Goal: Task Accomplishment & Management: Use online tool/utility

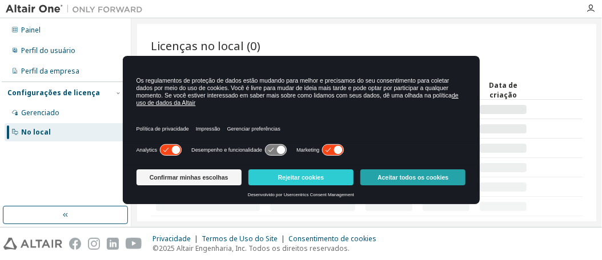
click at [372, 175] on button "Aceitar todos os cookies" at bounding box center [412, 178] width 105 height 16
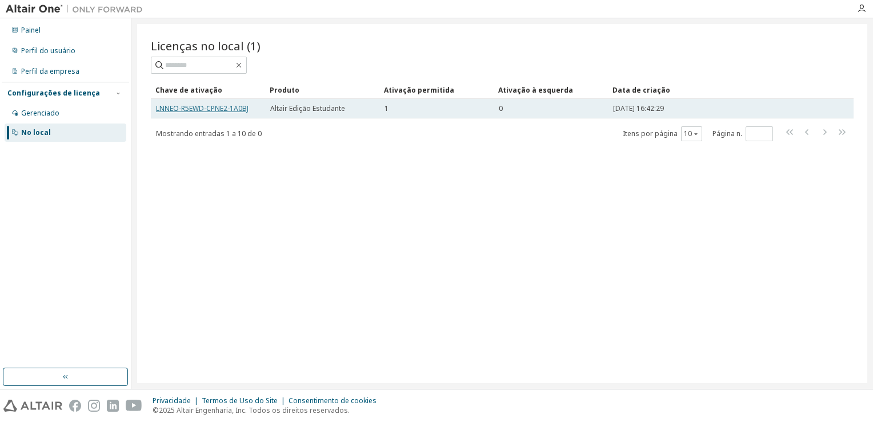
click at [231, 107] on link "LNNEO-R5EWD-CPNE2-1A0BJ" at bounding box center [202, 108] width 93 height 10
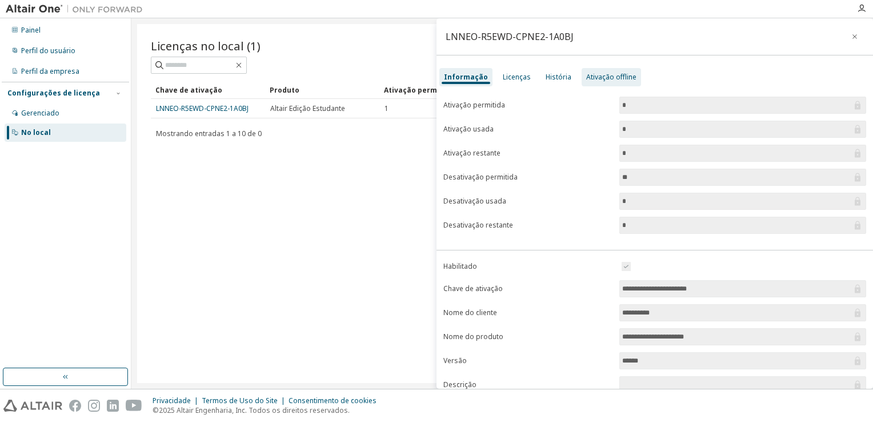
click at [602, 78] on div "Ativação offline" at bounding box center [611, 77] width 50 height 9
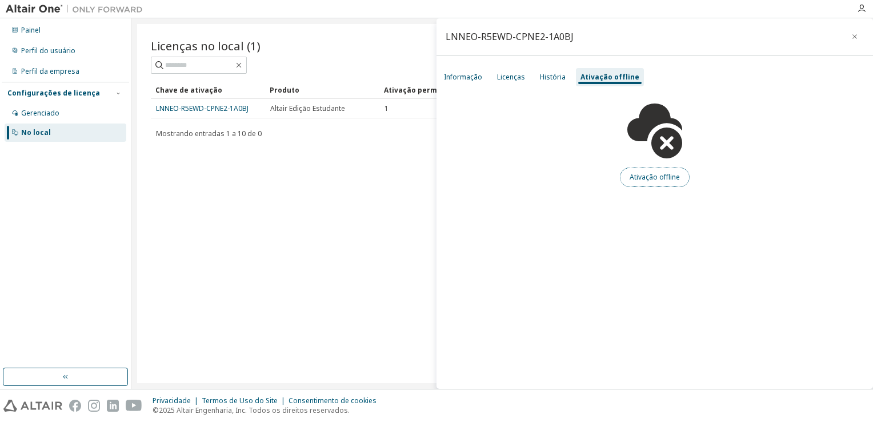
click at [602, 177] on button "Ativação offline" at bounding box center [655, 176] width 70 height 19
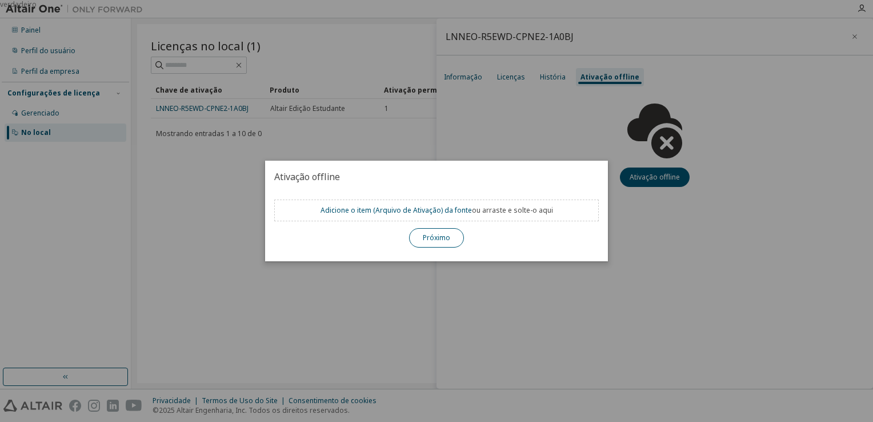
click at [451, 243] on button "Próximo" at bounding box center [436, 237] width 55 height 19
click at [435, 241] on button "Próximo" at bounding box center [436, 237] width 55 height 19
click at [419, 212] on link "Adicione o item (Arquivo de Ativação) da fonte" at bounding box center [395, 210] width 151 height 10
click at [532, 260] on div "verdadeiro" at bounding box center [436, 211] width 873 height 422
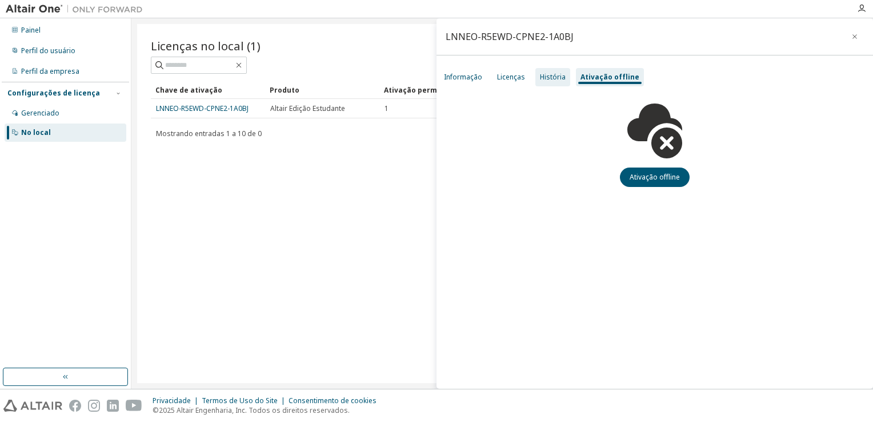
click at [547, 74] on div "História" at bounding box center [553, 77] width 26 height 9
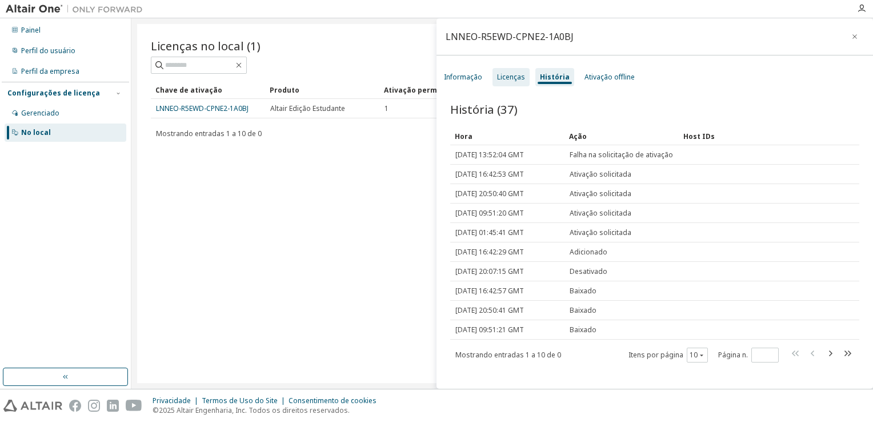
click at [516, 74] on div "Licenças" at bounding box center [511, 77] width 28 height 9
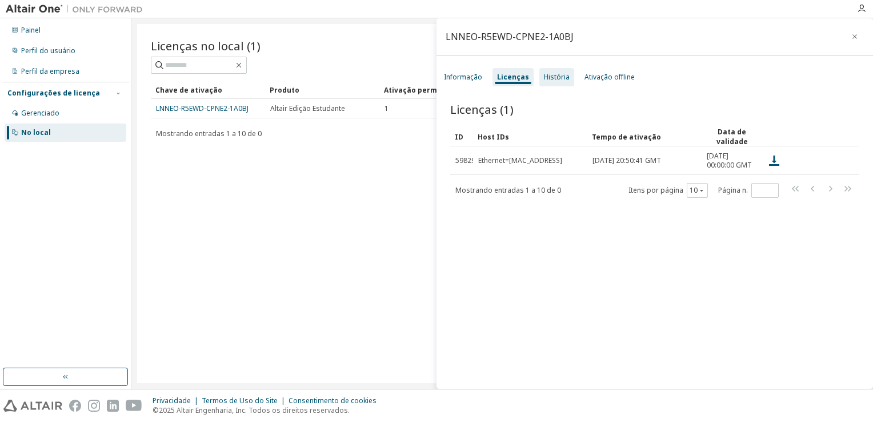
click at [544, 74] on div "História" at bounding box center [557, 77] width 26 height 9
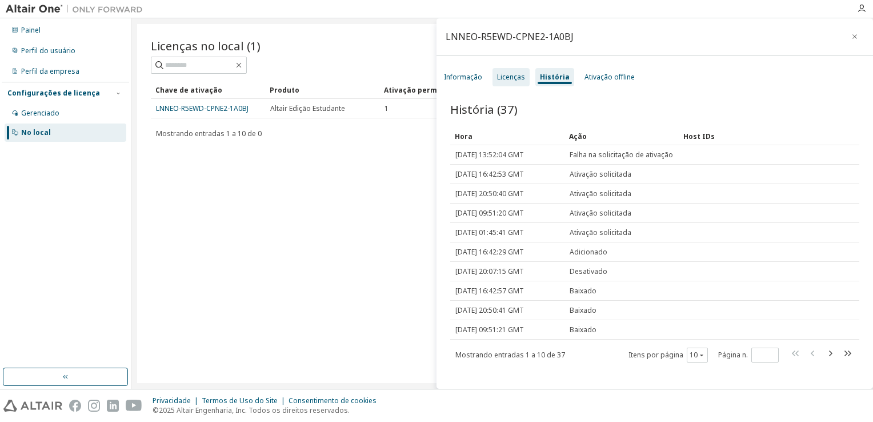
click at [507, 75] on div "Licenças" at bounding box center [511, 77] width 28 height 9
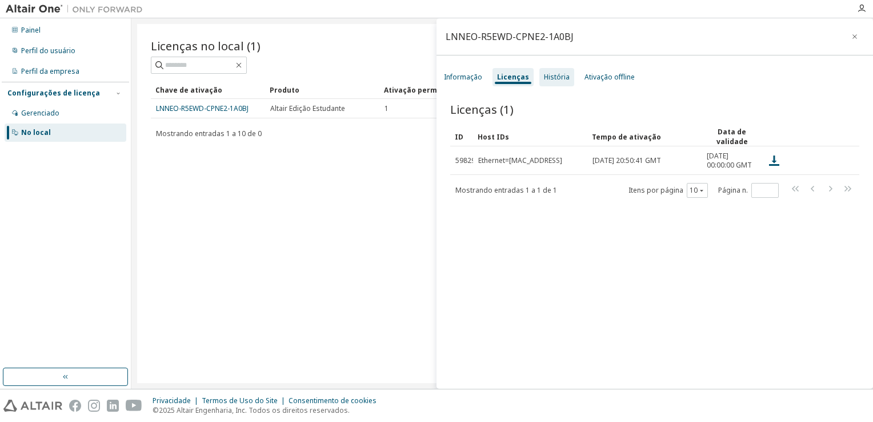
click at [544, 75] on div "História" at bounding box center [557, 77] width 26 height 9
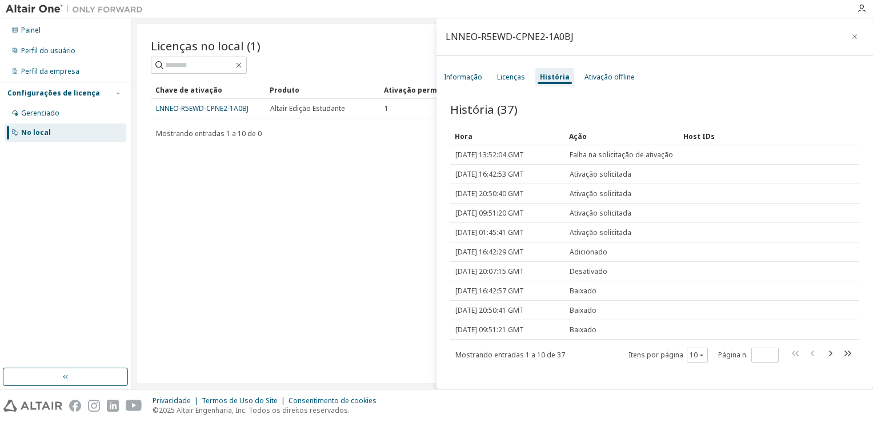
click at [540, 75] on div "História" at bounding box center [555, 77] width 30 height 9
click at [475, 75] on div "Informação" at bounding box center [463, 77] width 38 height 9
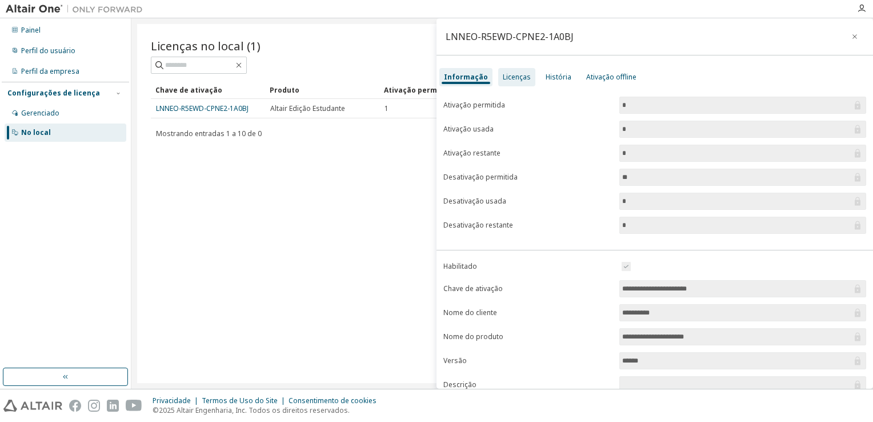
click at [507, 73] on div "Licenças" at bounding box center [517, 77] width 28 height 9
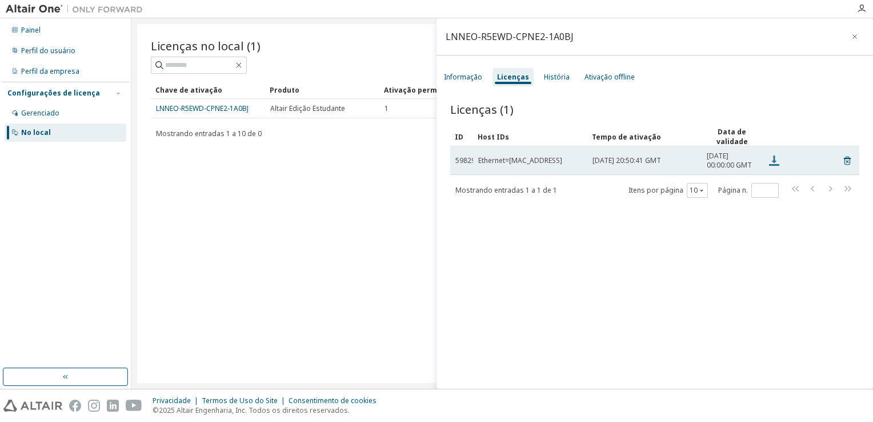
click at [602, 165] on icon at bounding box center [774, 161] width 14 height 14
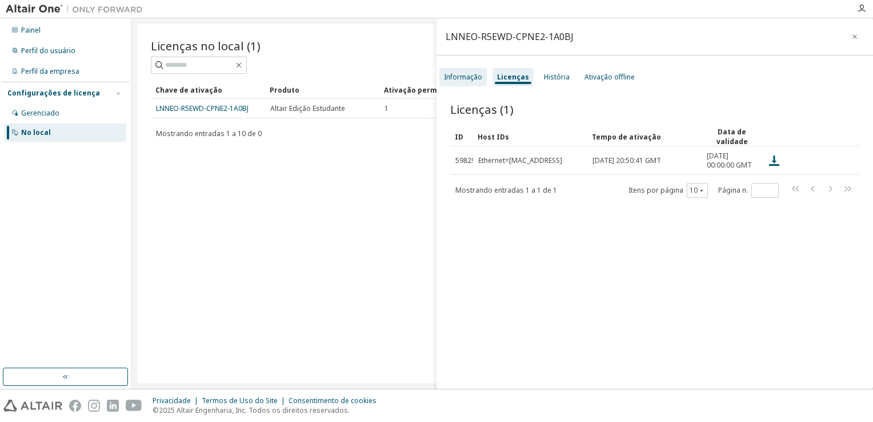
click at [466, 81] on div "Informação" at bounding box center [463, 77] width 38 height 9
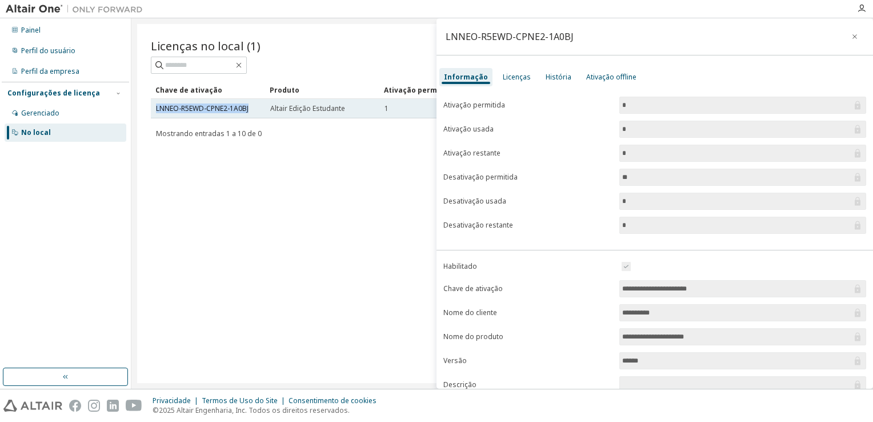
drag, startPoint x: 250, startPoint y: 109, endPoint x: 153, endPoint y: 106, distance: 97.2
click at [153, 106] on td "LNNEO-R5EWD-CPNE2-1A0BJ" at bounding box center [208, 108] width 114 height 19
copy link "LNNEO-R5EWD-CPNE2-1A0BJ"
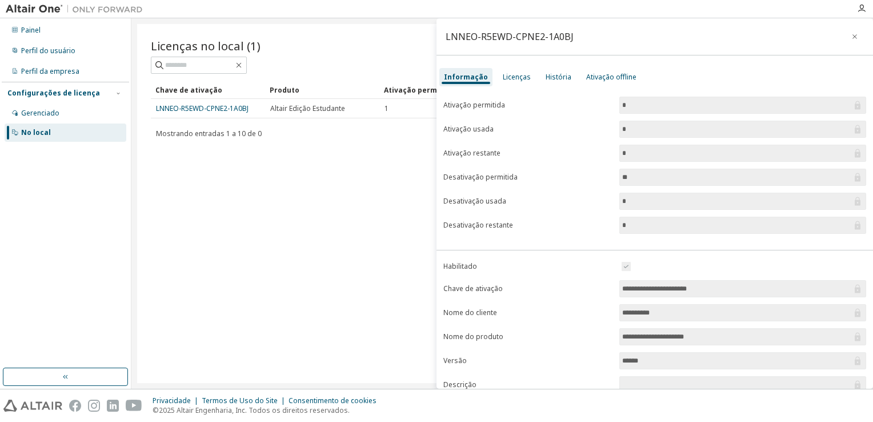
click at [199, 249] on div "Licenças no local (1) Clear Load Save Save As Field Operator Value Select filte…" at bounding box center [502, 203] width 730 height 359
click at [508, 77] on div "Licenças" at bounding box center [517, 77] width 28 height 9
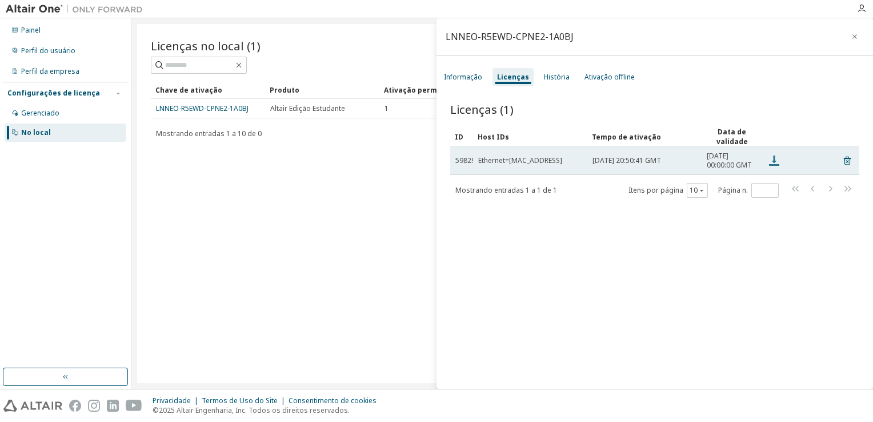
click at [602, 159] on icon at bounding box center [774, 161] width 14 height 14
click at [602, 158] on icon at bounding box center [774, 161] width 14 height 14
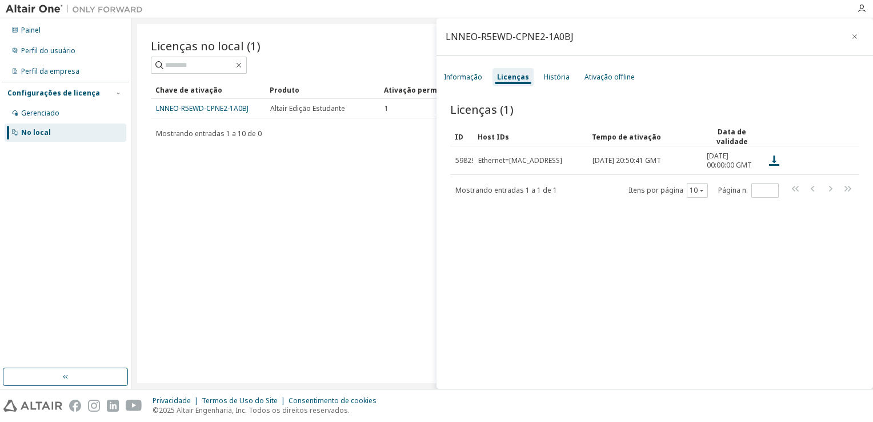
click at [602, 260] on div "Licenças (1) Clear Load Save Save As Field Operator Value Select filter Select …" at bounding box center [654, 246] width 436 height 319
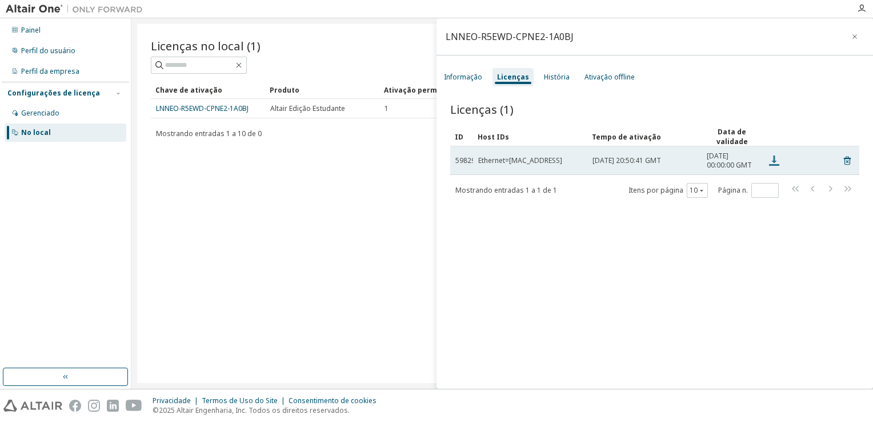
click at [602, 167] on icon at bounding box center [774, 161] width 14 height 14
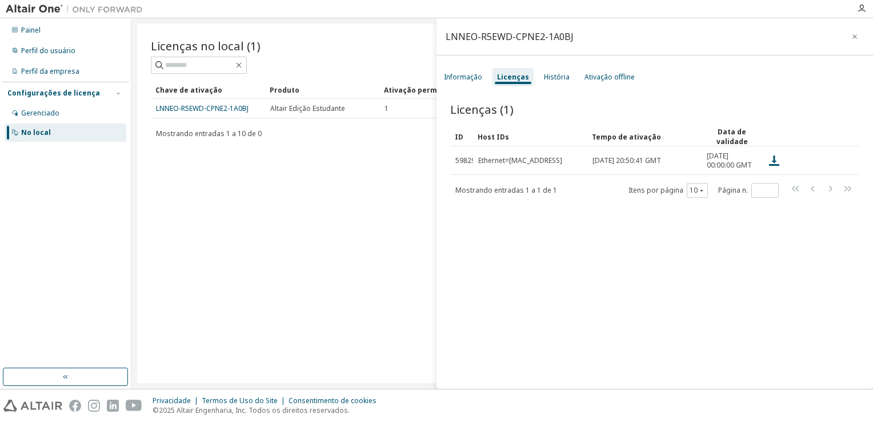
click at [208, 211] on div "Licenças no local (1) Clear Load Save Save As Field Operator Value Select filte…" at bounding box center [502, 203] width 730 height 359
drag, startPoint x: 254, startPoint y: 102, endPoint x: 233, endPoint y: 104, distance: 20.6
click at [233, 104] on td "LNNEO-R5EWD-CPNE2-1A0BJ" at bounding box center [208, 108] width 114 height 19
click at [449, 78] on div "Informação" at bounding box center [463, 77] width 38 height 9
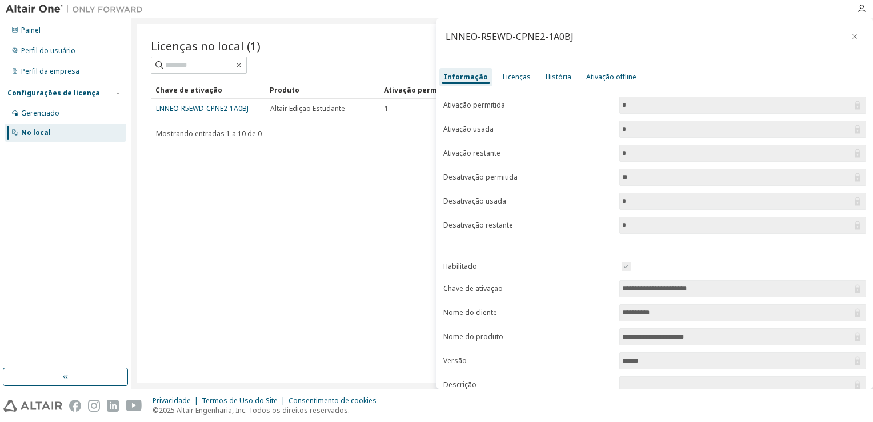
scroll to position [101, 0]
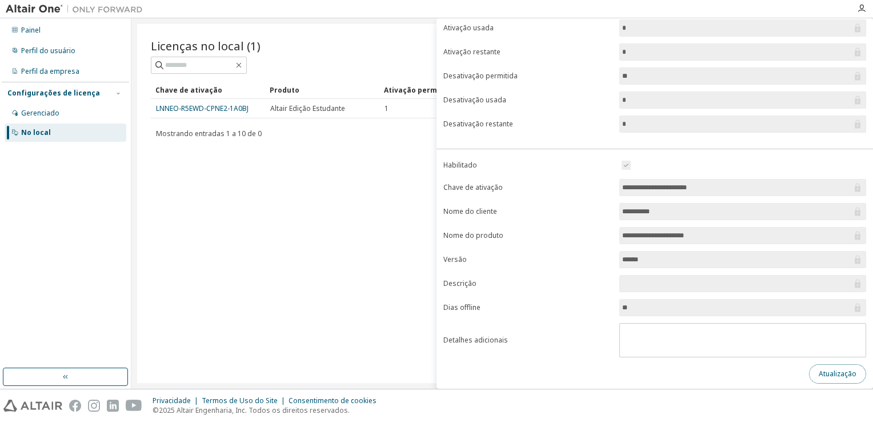
click at [602, 260] on button "Atualização" at bounding box center [837, 373] width 57 height 19
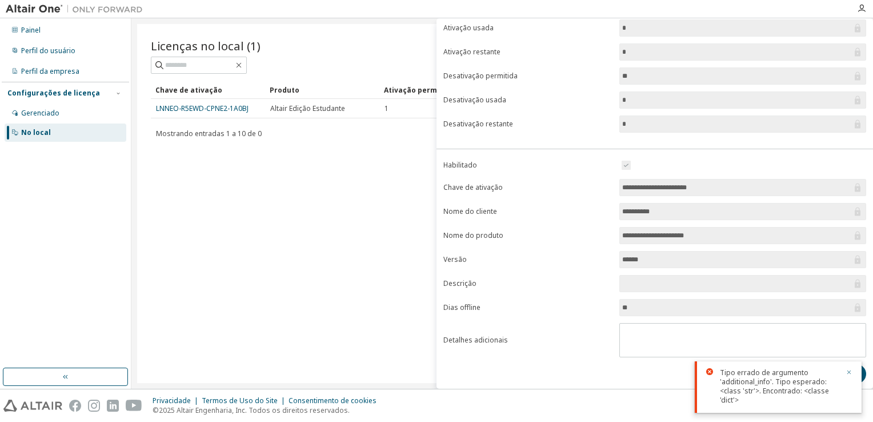
click at [602, 260] on icon "button" at bounding box center [848, 371] width 7 height 7
click at [602, 260] on button "Atualização" at bounding box center [837, 373] width 57 height 19
drag, startPoint x: 719, startPoint y: 179, endPoint x: 616, endPoint y: 182, distance: 103.4
click at [602, 182] on form "**********" at bounding box center [654, 257] width 423 height 199
click at [247, 107] on link "LNNEO-R5EWD-CPNE2-1A0BJ" at bounding box center [202, 108] width 93 height 10
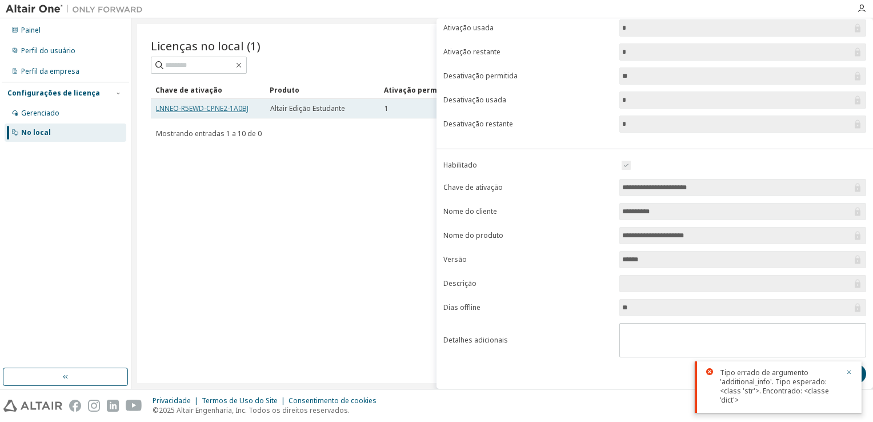
click at [247, 107] on link "LNNEO-R5EWD-CPNE2-1A0BJ" at bounding box center [202, 108] width 93 height 10
drag, startPoint x: 255, startPoint y: 103, endPoint x: 155, endPoint y: 107, distance: 100.0
click at [155, 107] on td "LNNEO-R5EWD-CPNE2-1A0BJ" at bounding box center [208, 108] width 114 height 19
copy link "LNNEO-R5EWD-CPNE2-1A0BJ"
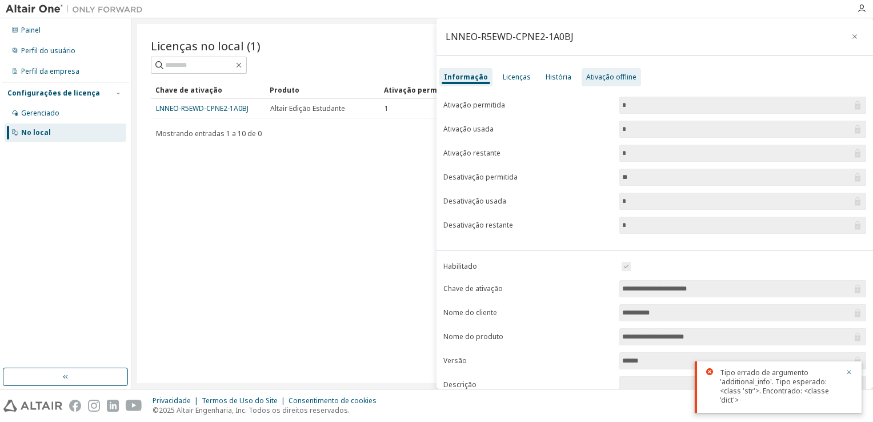
click at [591, 71] on div "Ativação offline" at bounding box center [611, 77] width 59 height 18
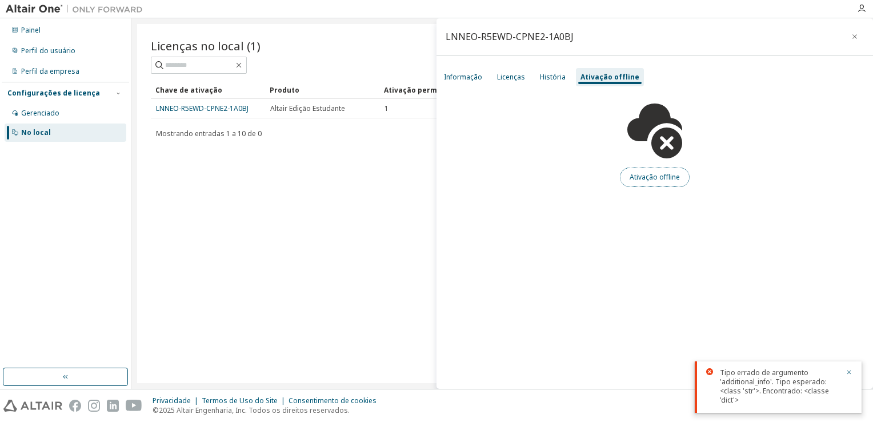
click at [602, 180] on button "Ativação offline" at bounding box center [655, 176] width 70 height 19
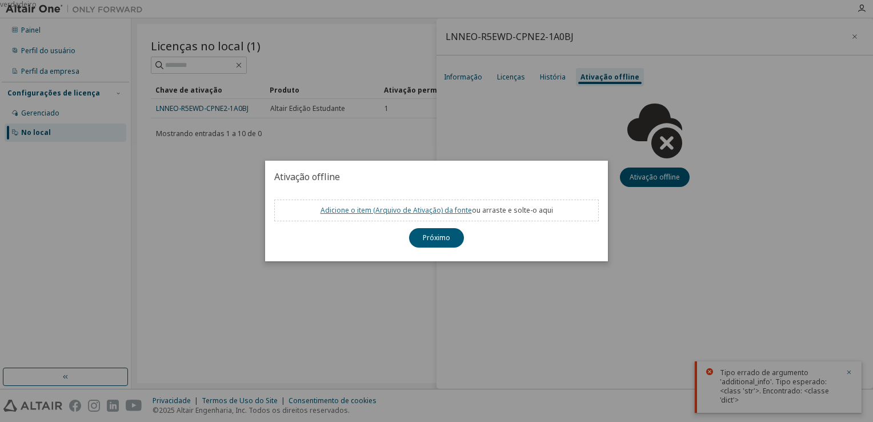
click at [420, 211] on link "Adicione o item (Arquivo de Ativação) da fonte" at bounding box center [395, 210] width 151 height 10
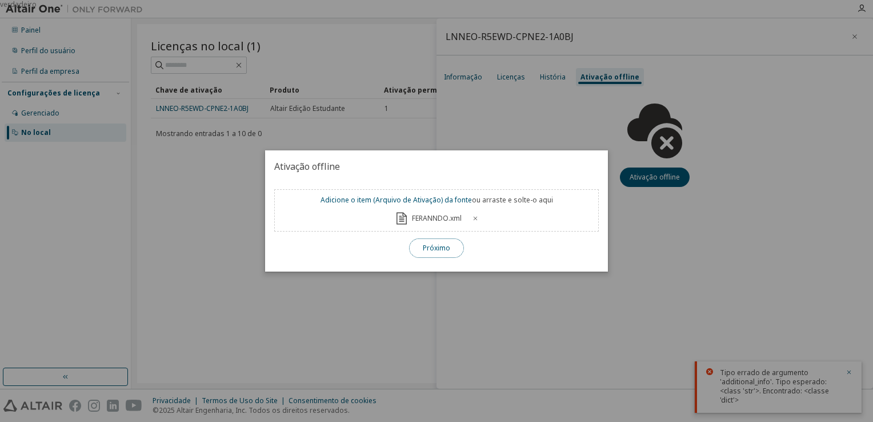
click at [428, 243] on button "Próximo" at bounding box center [436, 247] width 55 height 19
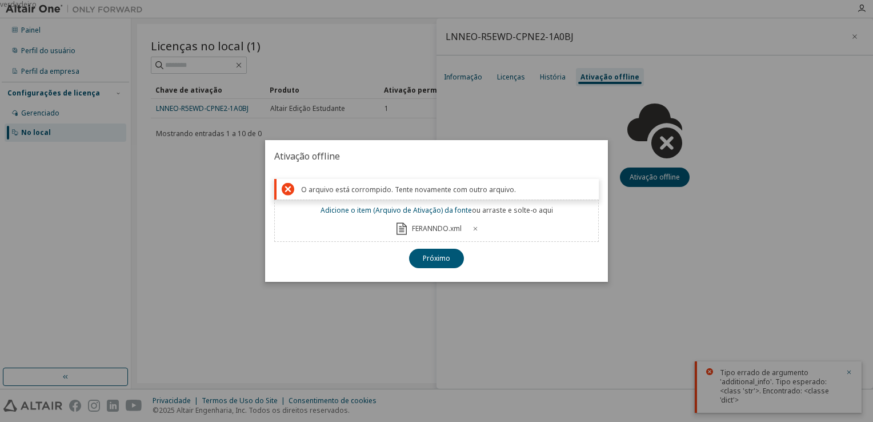
click at [476, 225] on icon at bounding box center [475, 228] width 7 height 7
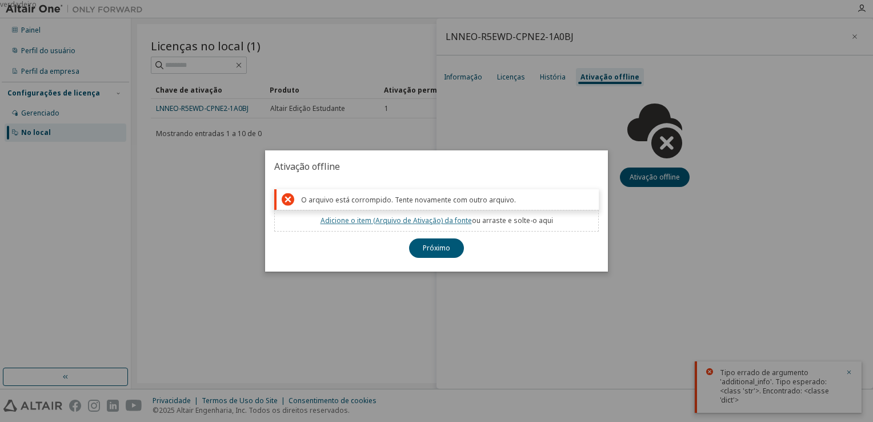
click at [434, 225] on link "Adicione o item (Arquivo de Ativação) da fonte" at bounding box center [395, 220] width 151 height 10
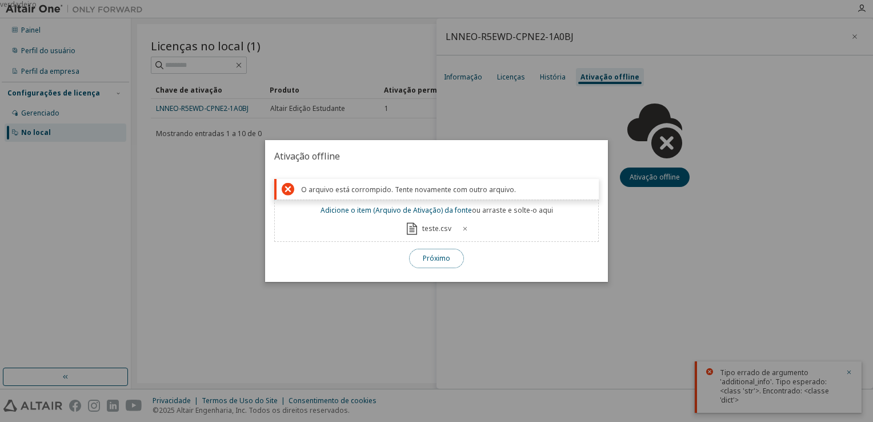
click at [436, 255] on button "Próximo" at bounding box center [436, 257] width 55 height 19
click at [444, 251] on button "Próximo" at bounding box center [436, 257] width 55 height 19
click at [599, 260] on div "verdadeiro" at bounding box center [436, 211] width 873 height 422
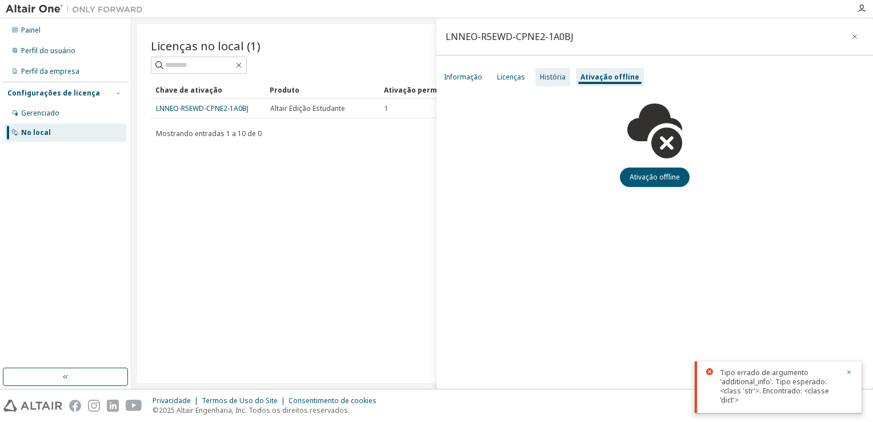
click at [540, 73] on div "História" at bounding box center [553, 77] width 26 height 9
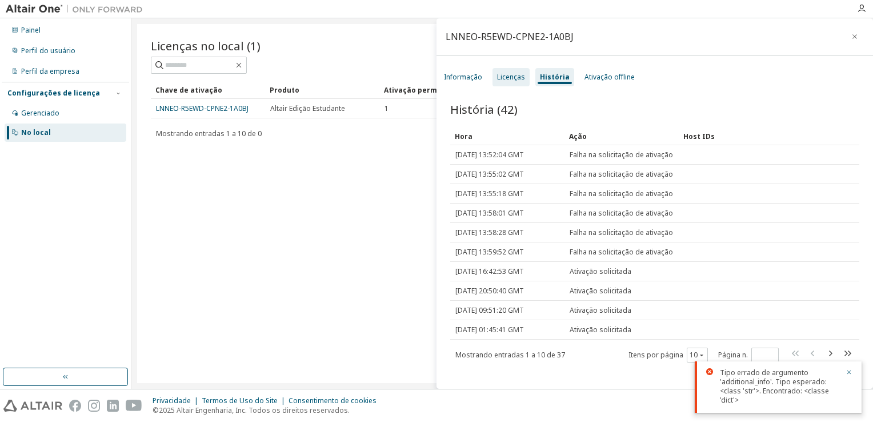
click at [494, 78] on div "Licenças" at bounding box center [510, 77] width 37 height 18
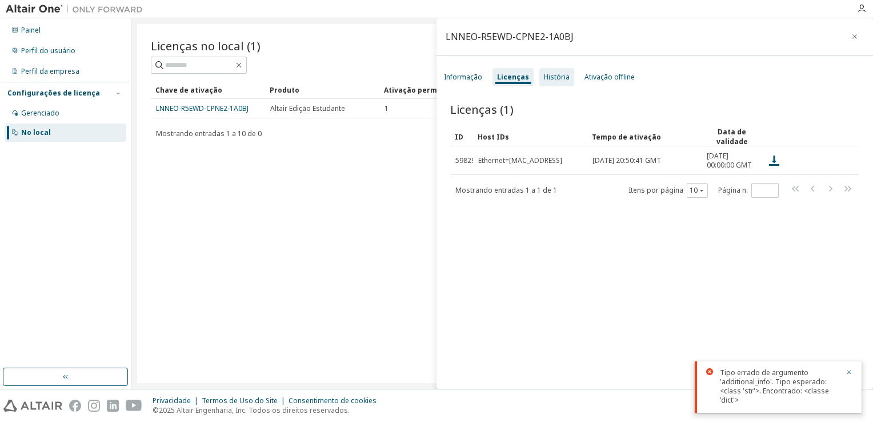
click at [550, 71] on div "História" at bounding box center [556, 77] width 35 height 18
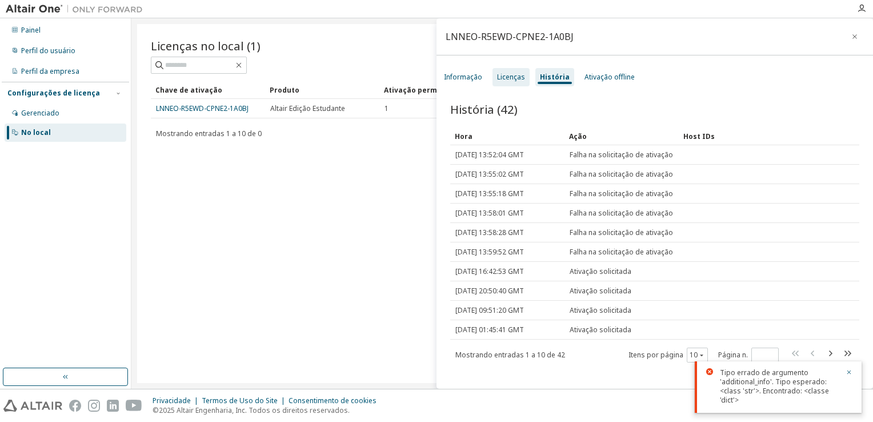
click at [519, 79] on div "Licenças" at bounding box center [511, 77] width 28 height 9
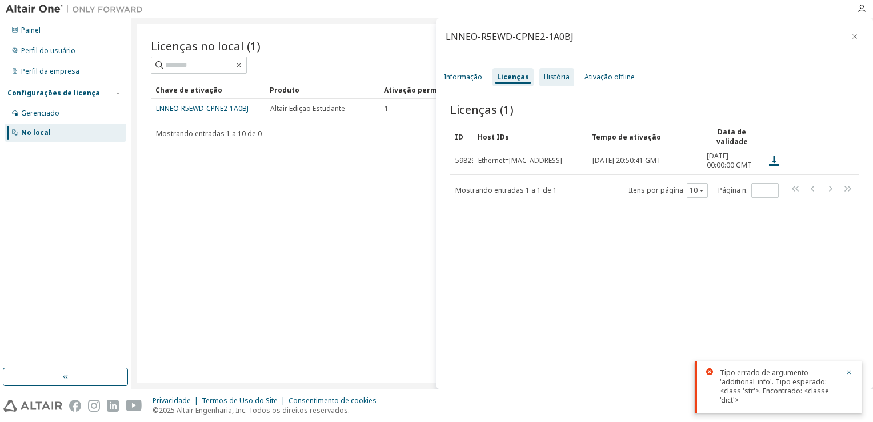
click at [544, 75] on div "História" at bounding box center [557, 77] width 26 height 9
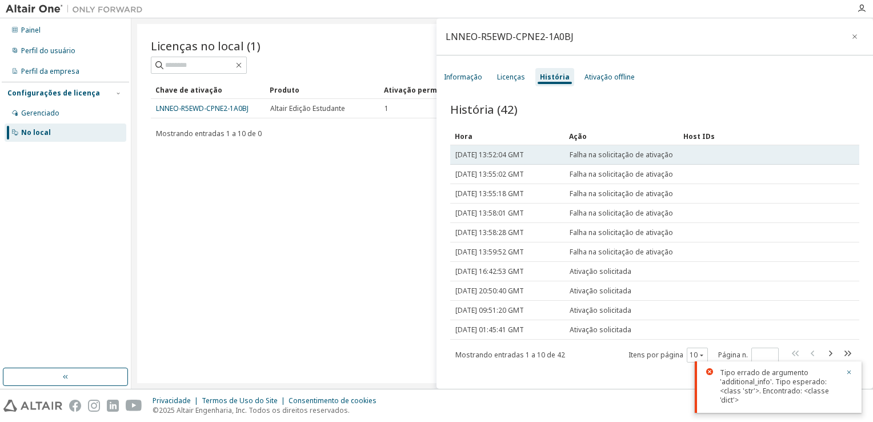
click at [544, 159] on td "Sat, 04 Oct 2025 13:52:04 GMT" at bounding box center [507, 154] width 114 height 19
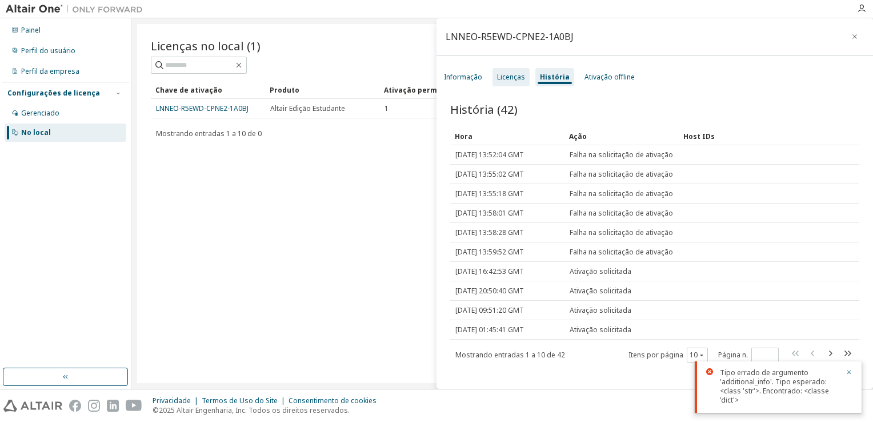
click at [515, 78] on div "Licenças" at bounding box center [511, 77] width 28 height 9
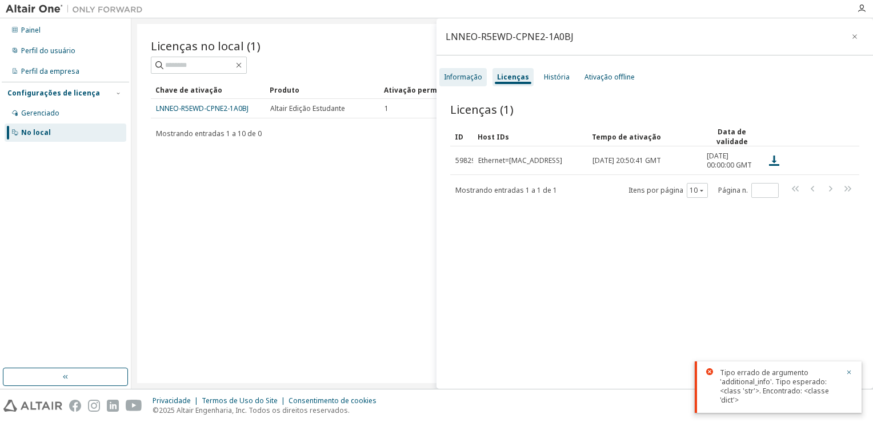
click at [459, 70] on div "Informação" at bounding box center [462, 77] width 47 height 18
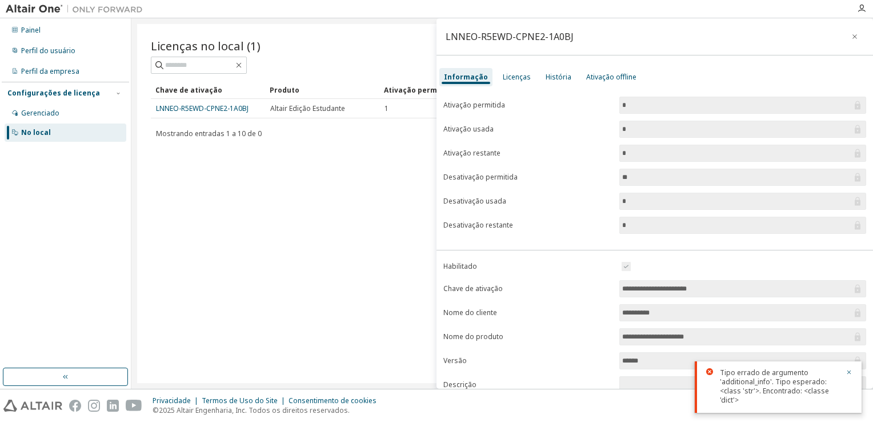
scroll to position [101, 0]
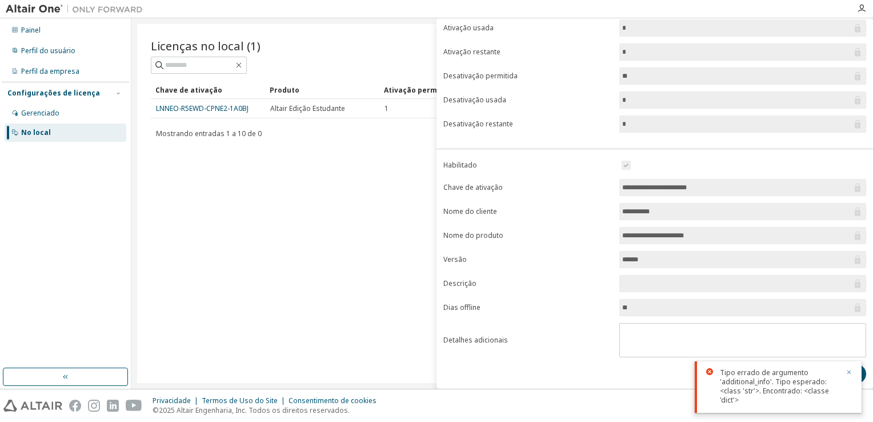
click at [602, 260] on icon "button" at bounding box center [848, 371] width 7 height 7
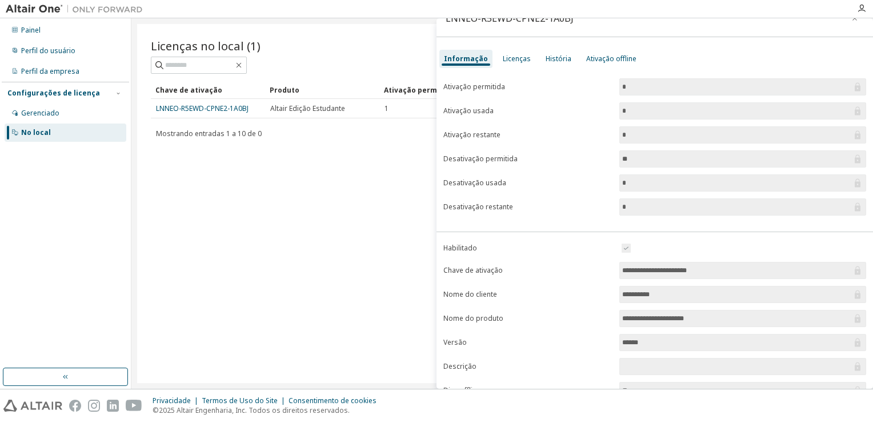
scroll to position [0, 0]
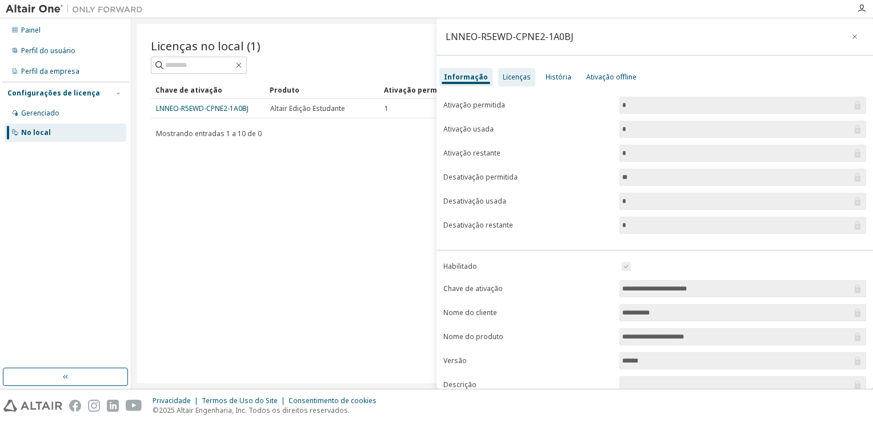
click at [503, 78] on div "Licenças" at bounding box center [517, 77] width 28 height 9
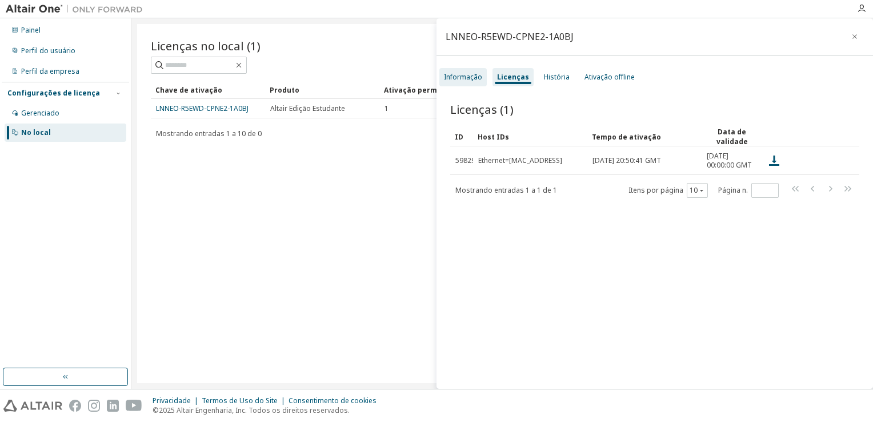
click at [472, 78] on div "Informação" at bounding box center [463, 77] width 38 height 9
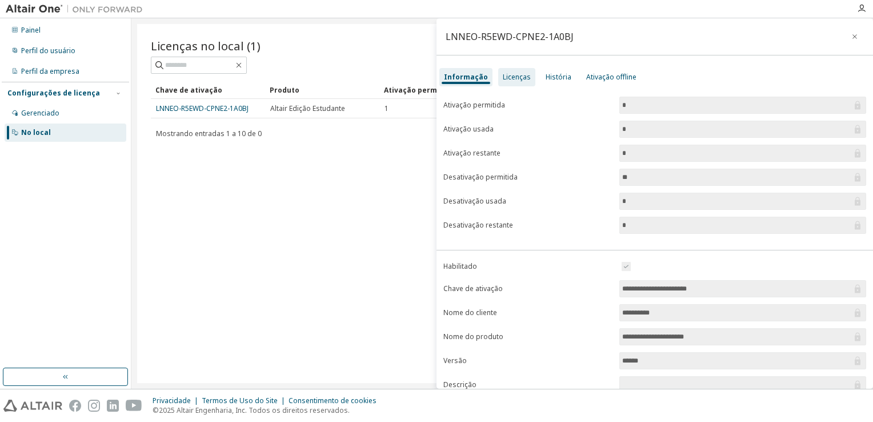
click at [498, 74] on div "Licenças" at bounding box center [516, 77] width 37 height 18
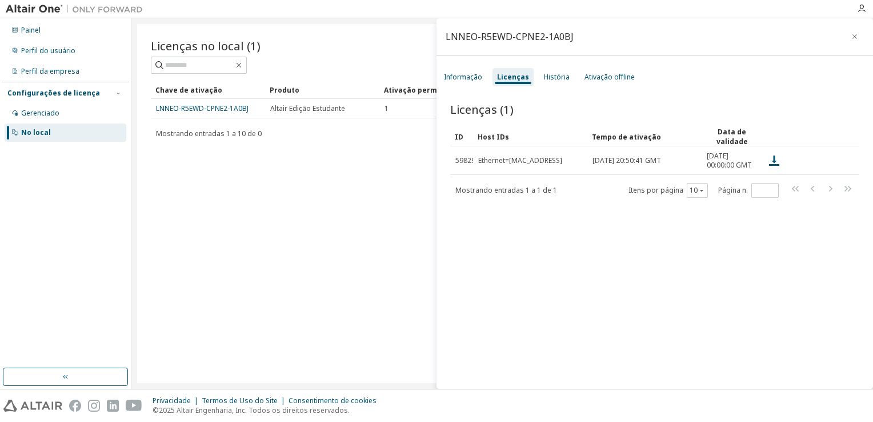
click at [299, 189] on div "Licenças no local (1) Clear Load Save Save As Field Operator Value Select filte…" at bounding box center [502, 203] width 730 height 359
